Goal: Navigation & Orientation: Go to known website

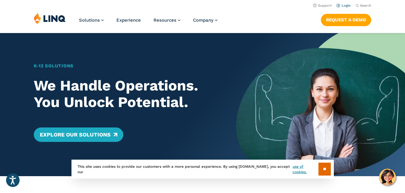
click at [348, 7] on link "Login" at bounding box center [343, 6] width 14 height 4
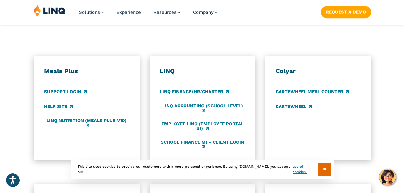
scroll to position [338, 0]
